Goal: Task Accomplishment & Management: Use online tool/utility

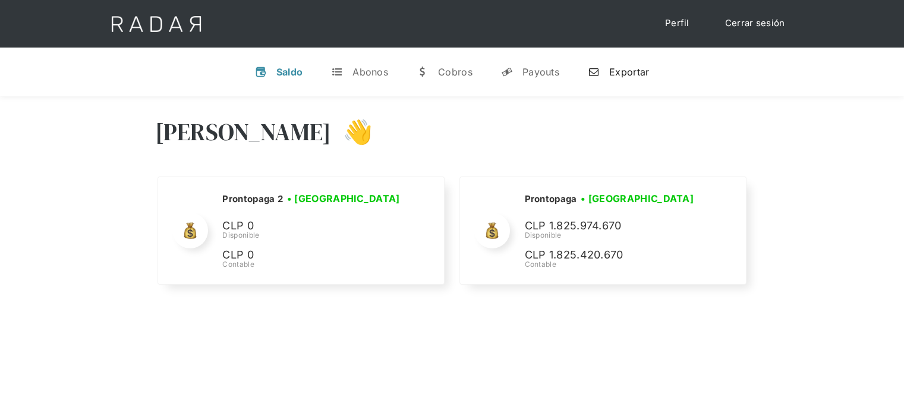
click at [643, 66] on div "Exportar" at bounding box center [629, 72] width 40 height 12
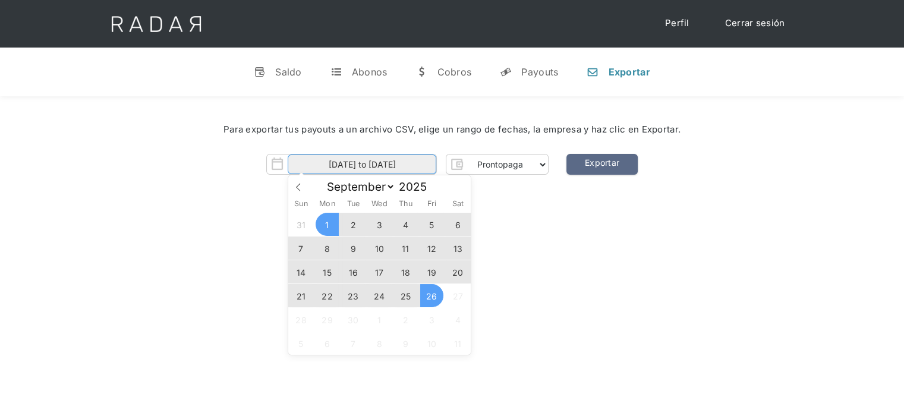
click at [422, 173] on input "[DATE] to [DATE]" at bounding box center [362, 165] width 149 height 20
click at [428, 301] on span "26" at bounding box center [431, 295] width 23 height 23
type input "[DATE]"
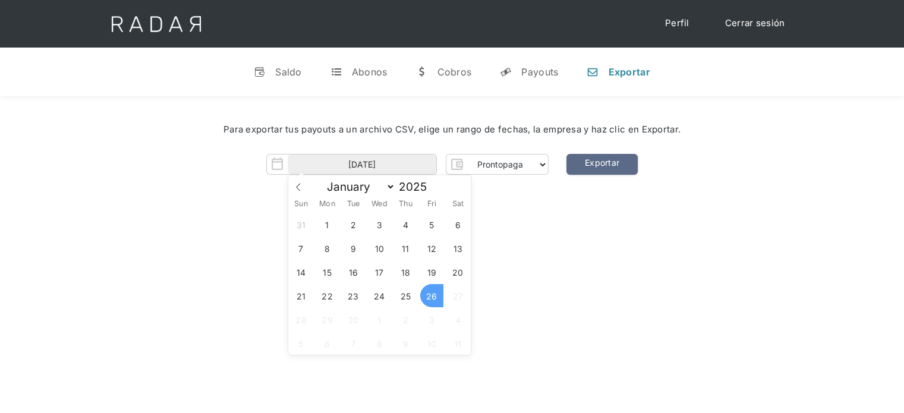
click at [428, 301] on span "26" at bounding box center [431, 295] width 23 height 23
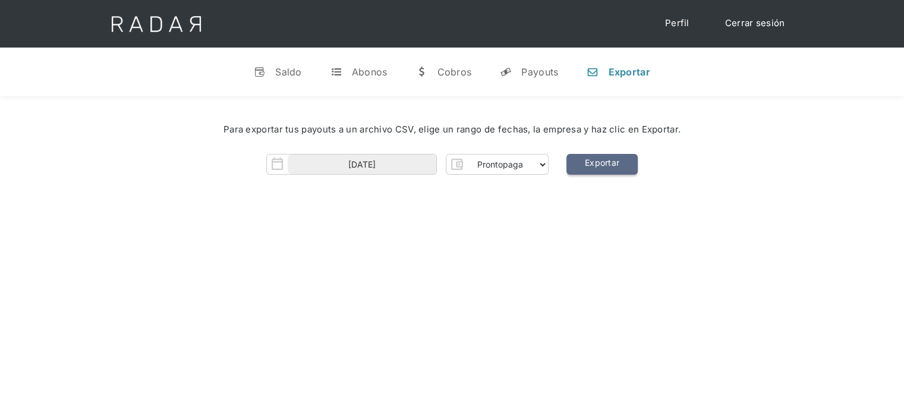
click at [585, 163] on link "Exportar" at bounding box center [602, 164] width 71 height 21
click at [754, 21] on link "Cerrar sesión" at bounding box center [755, 23] width 84 height 23
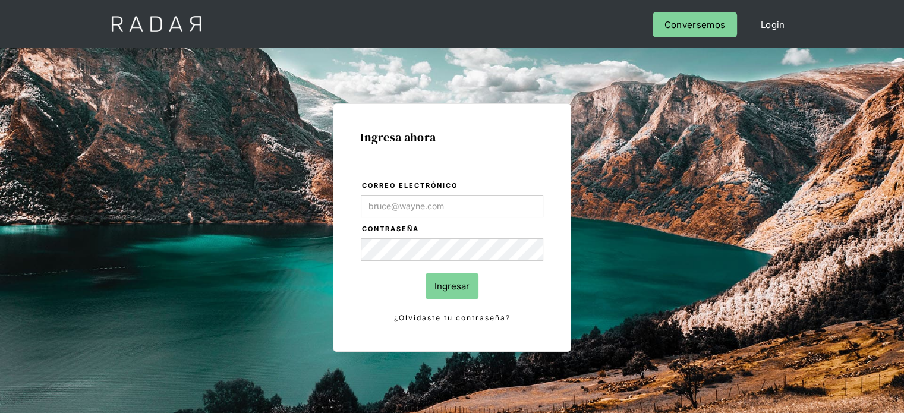
type input "[PERSON_NAME][EMAIL_ADDRESS][DOMAIN_NAME]"
